Goal: Use online tool/utility: Utilize a website feature to perform a specific function

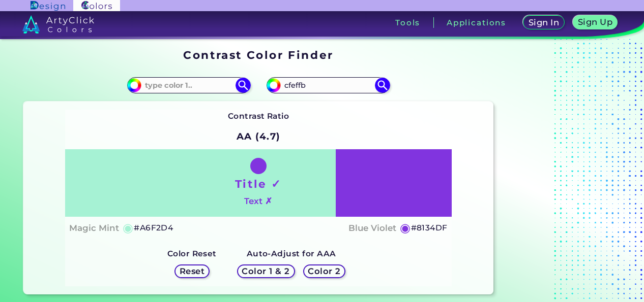
scroll to position [21, 0]
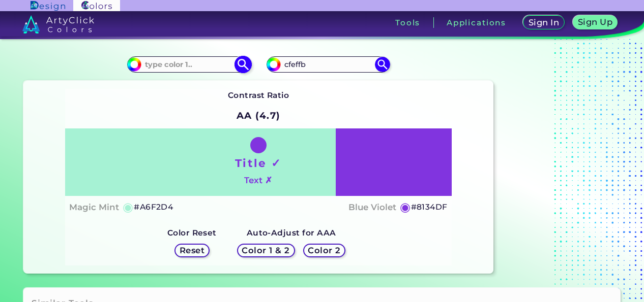
click at [192, 62] on input at bounding box center [188, 64] width 95 height 14
paste input "e26326"
type input "e26326"
click at [177, 102] on div "Contrast Ratio AA (4.7) Title ✓ Text ✗ Magic Mint ◉ #A6F2D4 ◉" at bounding box center [258, 177] width 386 height 176
click at [240, 67] on img at bounding box center [243, 64] width 18 height 18
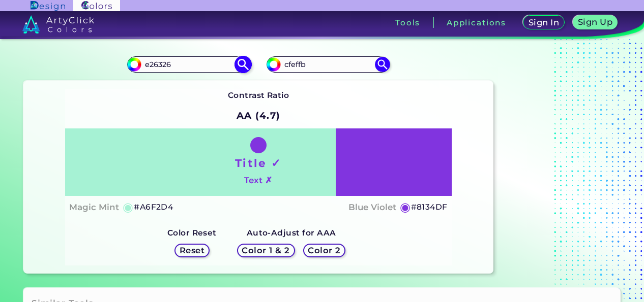
type input "#e26326"
type input "#E26326"
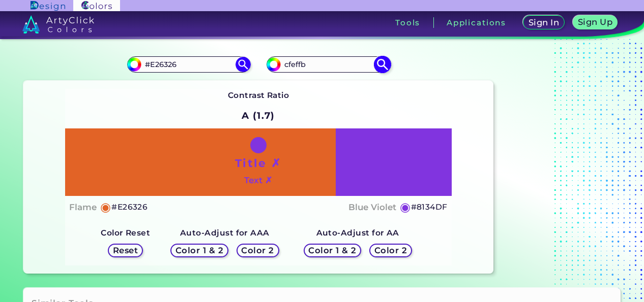
click at [380, 61] on img at bounding box center [382, 64] width 18 height 18
type input "#cfeffb"
type input "#CFEFFB"
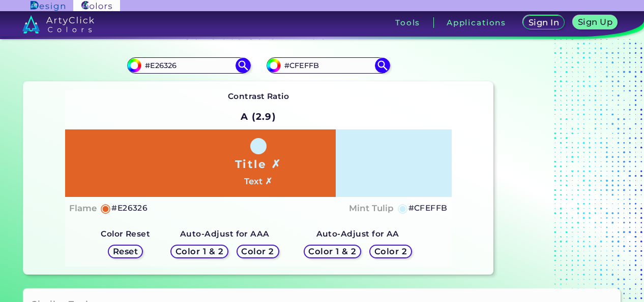
scroll to position [21, 0]
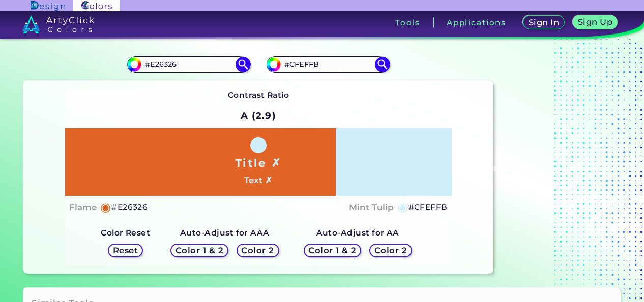
click at [59, 57] on div "#e26326 #E26326" at bounding box center [140, 64] width 235 height 33
